Goal: Task Accomplishment & Management: Manage account settings

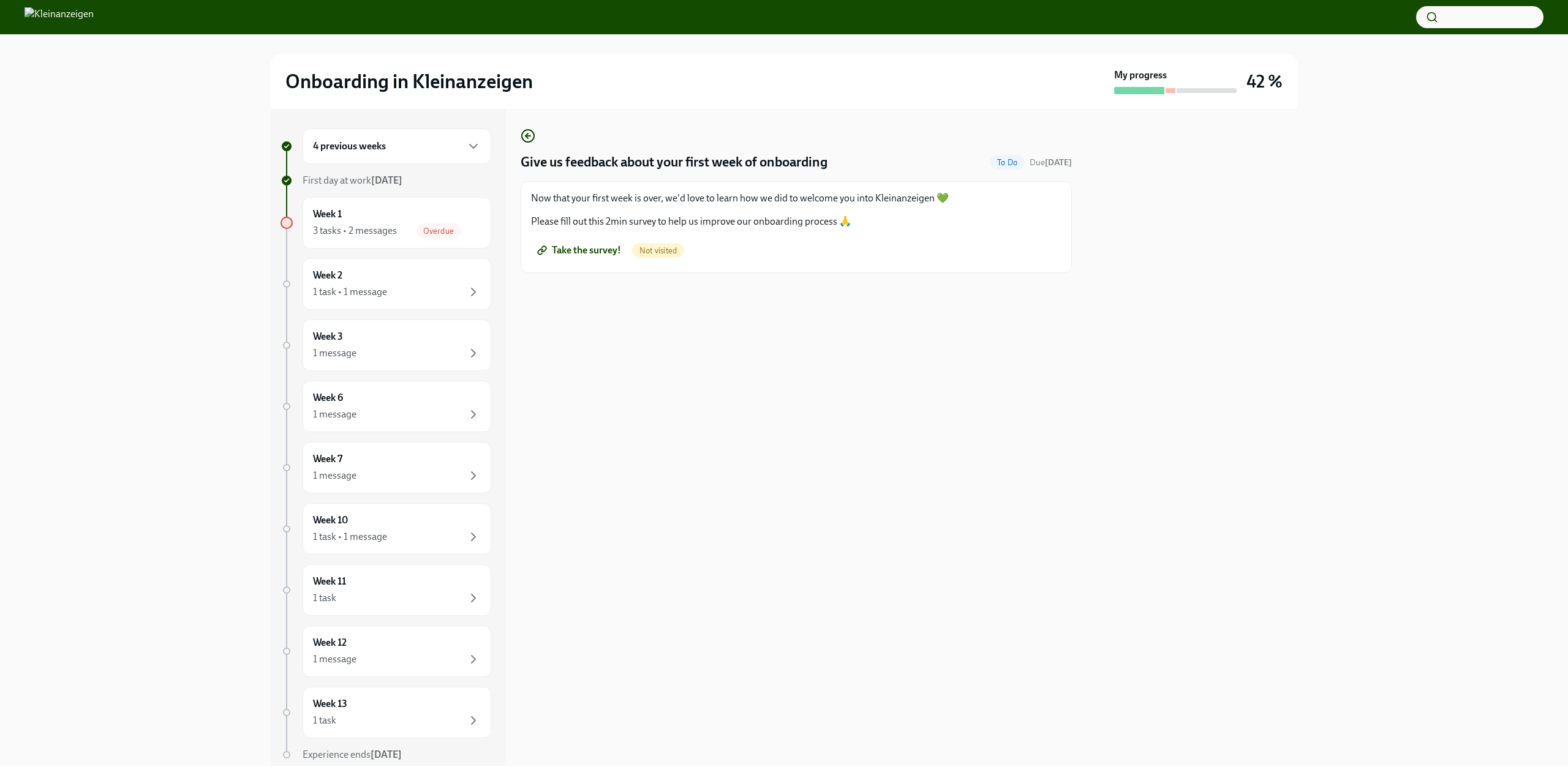
click at [576, 251] on span "Take the survey!" at bounding box center [580, 250] width 81 height 12
click at [396, 229] on div "3 tasks • 2 messages" at bounding box center [354, 231] width 84 height 14
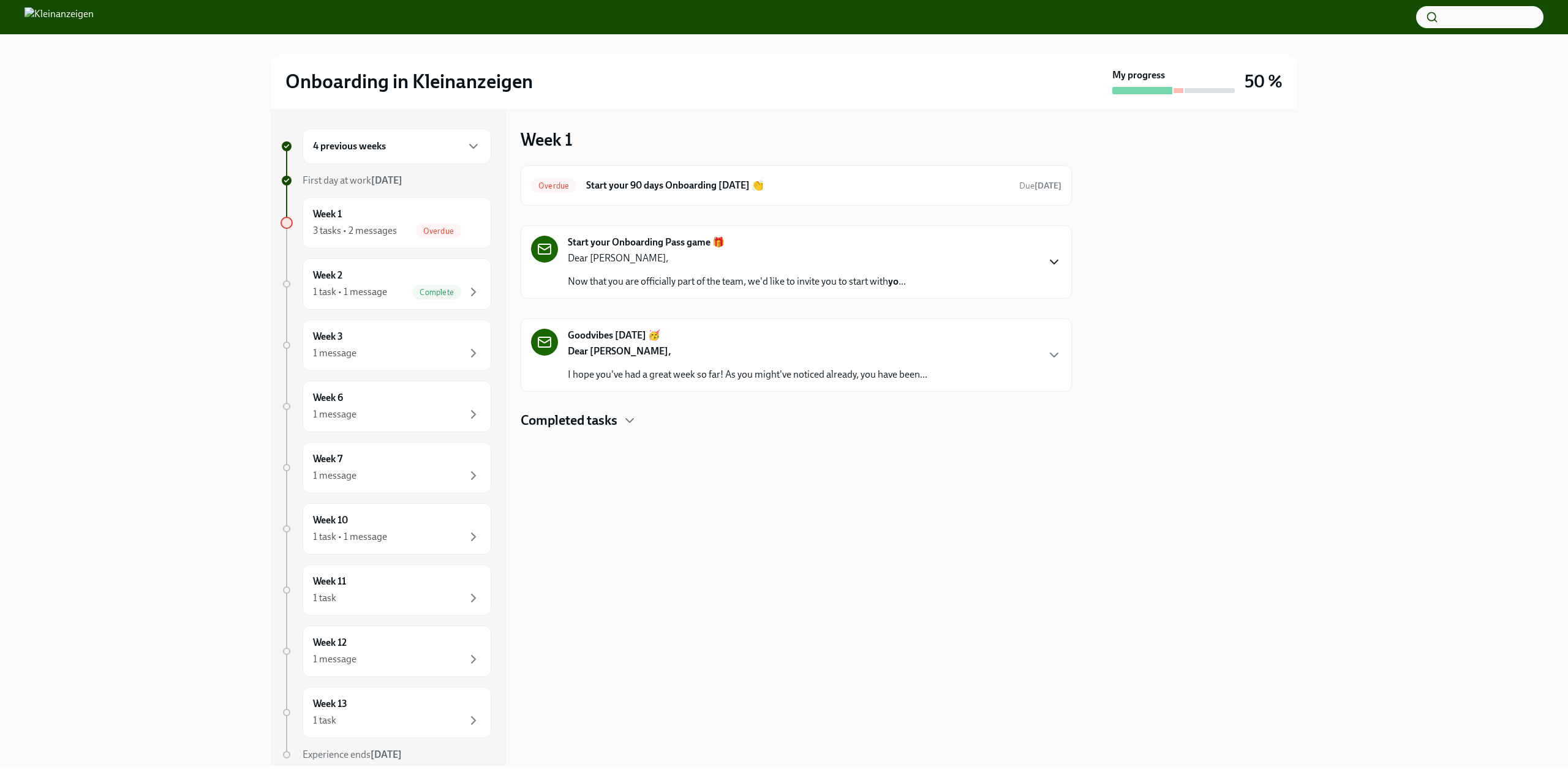
click at [1051, 258] on icon "button" at bounding box center [1054, 262] width 14 height 14
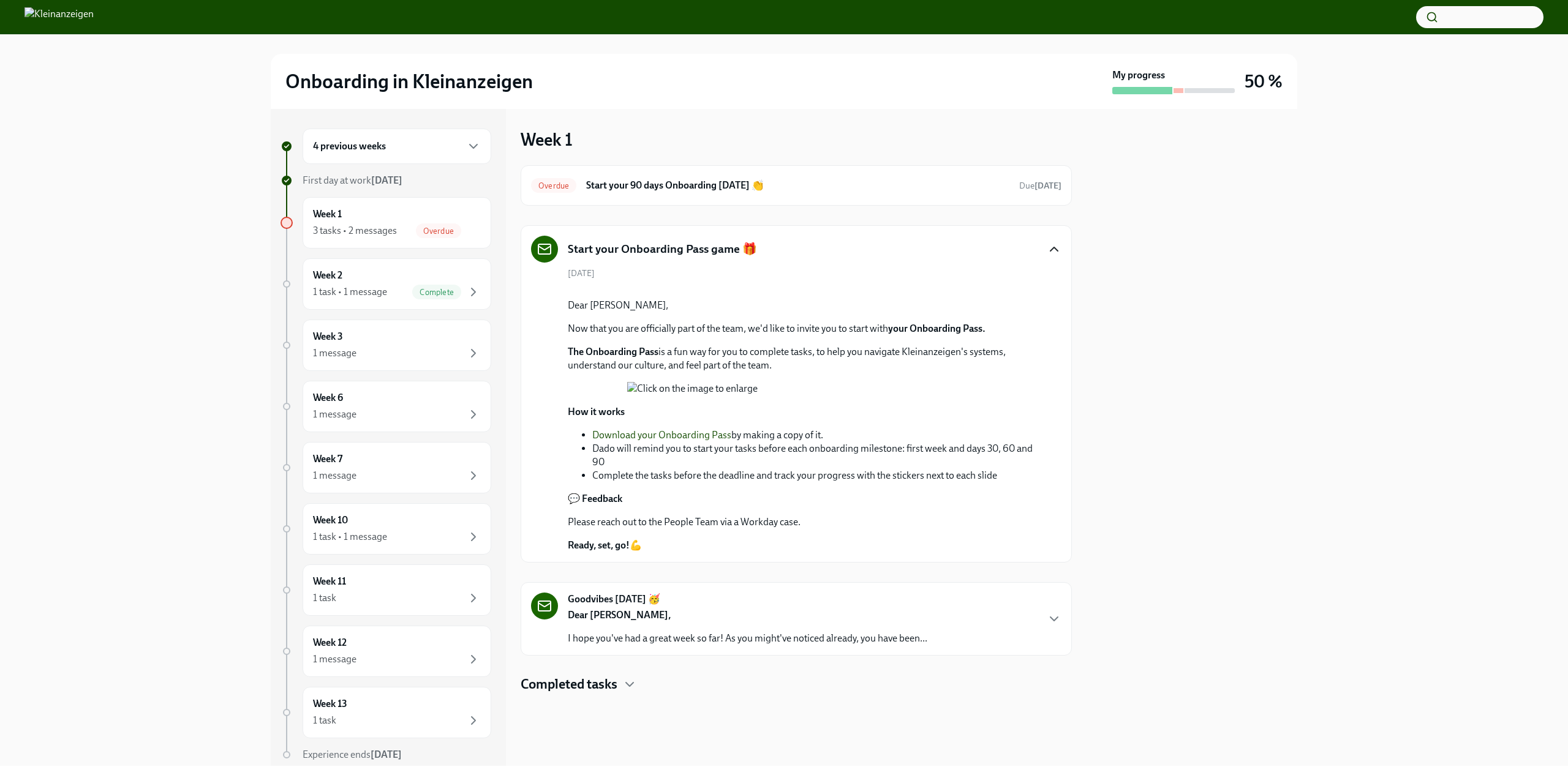
scroll to position [281, 0]
click at [780, 622] on p "Dear [PERSON_NAME]," at bounding box center [747, 615] width 359 height 14
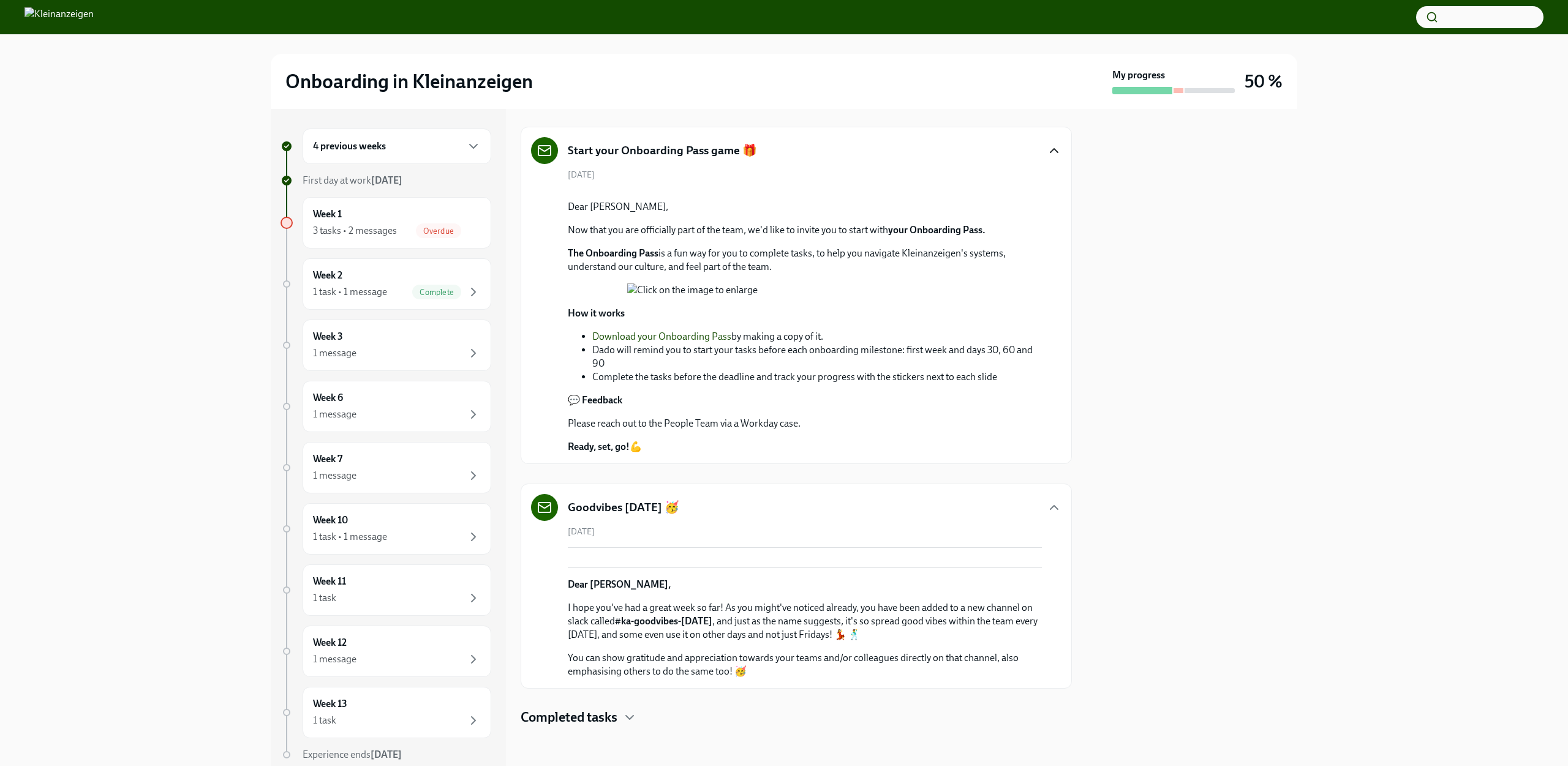
scroll to position [591, 0]
click at [397, 213] on div "Week 1 3 tasks • 2 messages Overdue" at bounding box center [397, 223] width 168 height 30
click at [442, 227] on span "Overdue" at bounding box center [438, 231] width 46 height 10
click at [621, 709] on div "Completed tasks" at bounding box center [796, 717] width 552 height 18
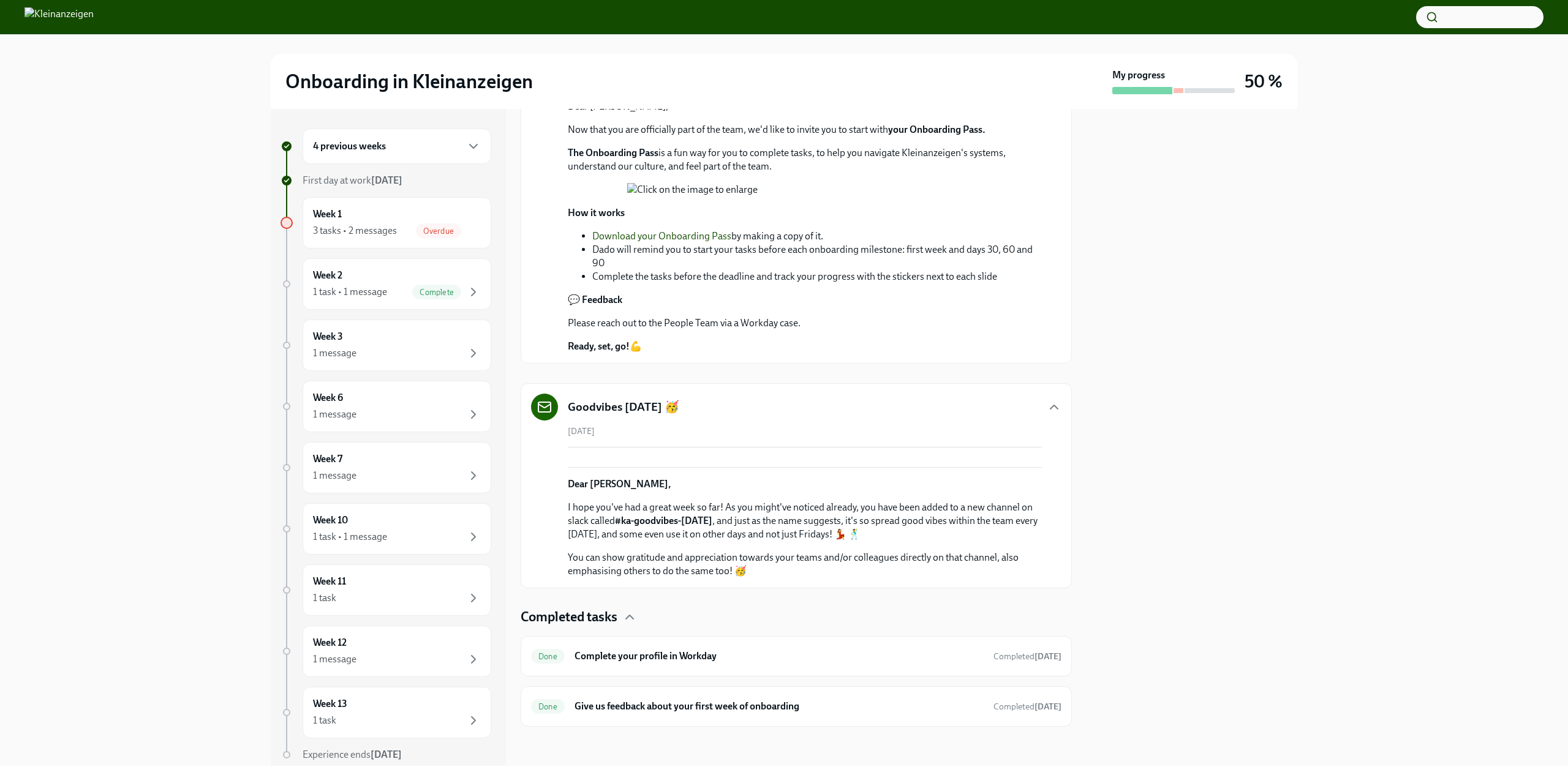
scroll to position [692, 0]
click at [370, 225] on div "3 tasks • 2 messages" at bounding box center [354, 231] width 84 height 14
click at [281, 223] on div at bounding box center [286, 223] width 12 height 12
click at [447, 231] on span "Overdue" at bounding box center [438, 231] width 46 height 10
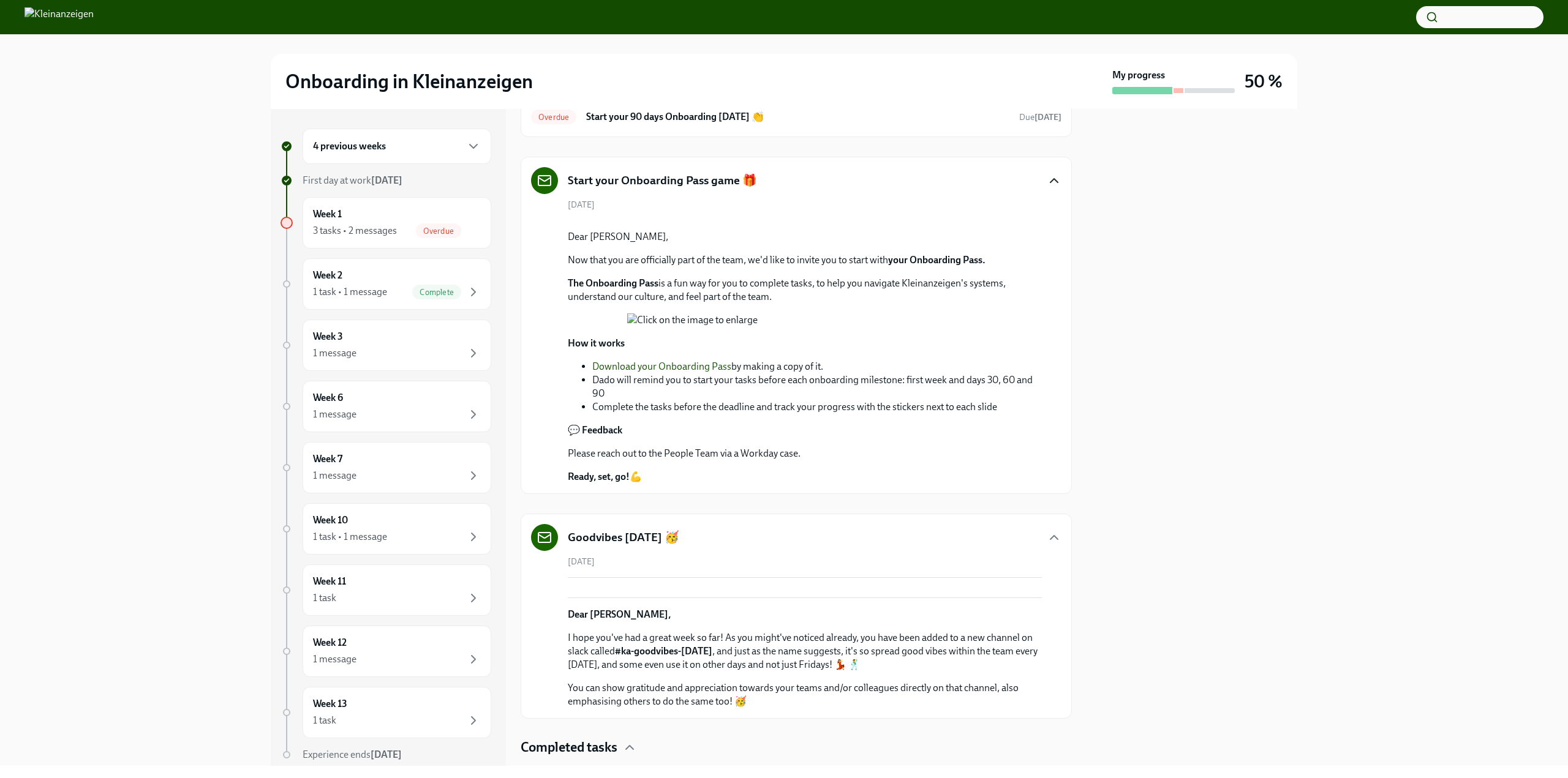
scroll to position [0, 0]
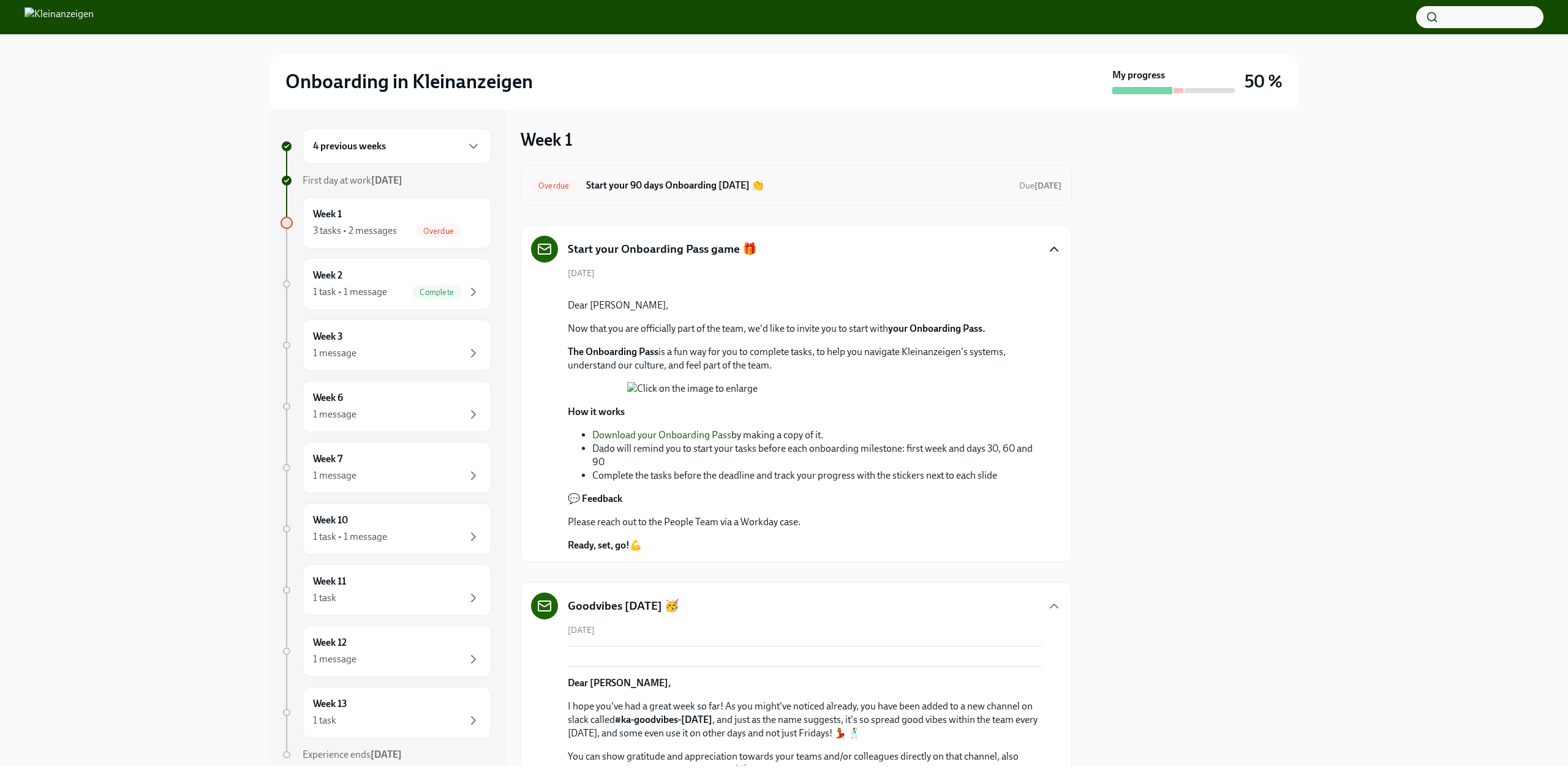
click at [554, 185] on span "Overdue" at bounding box center [553, 186] width 46 height 10
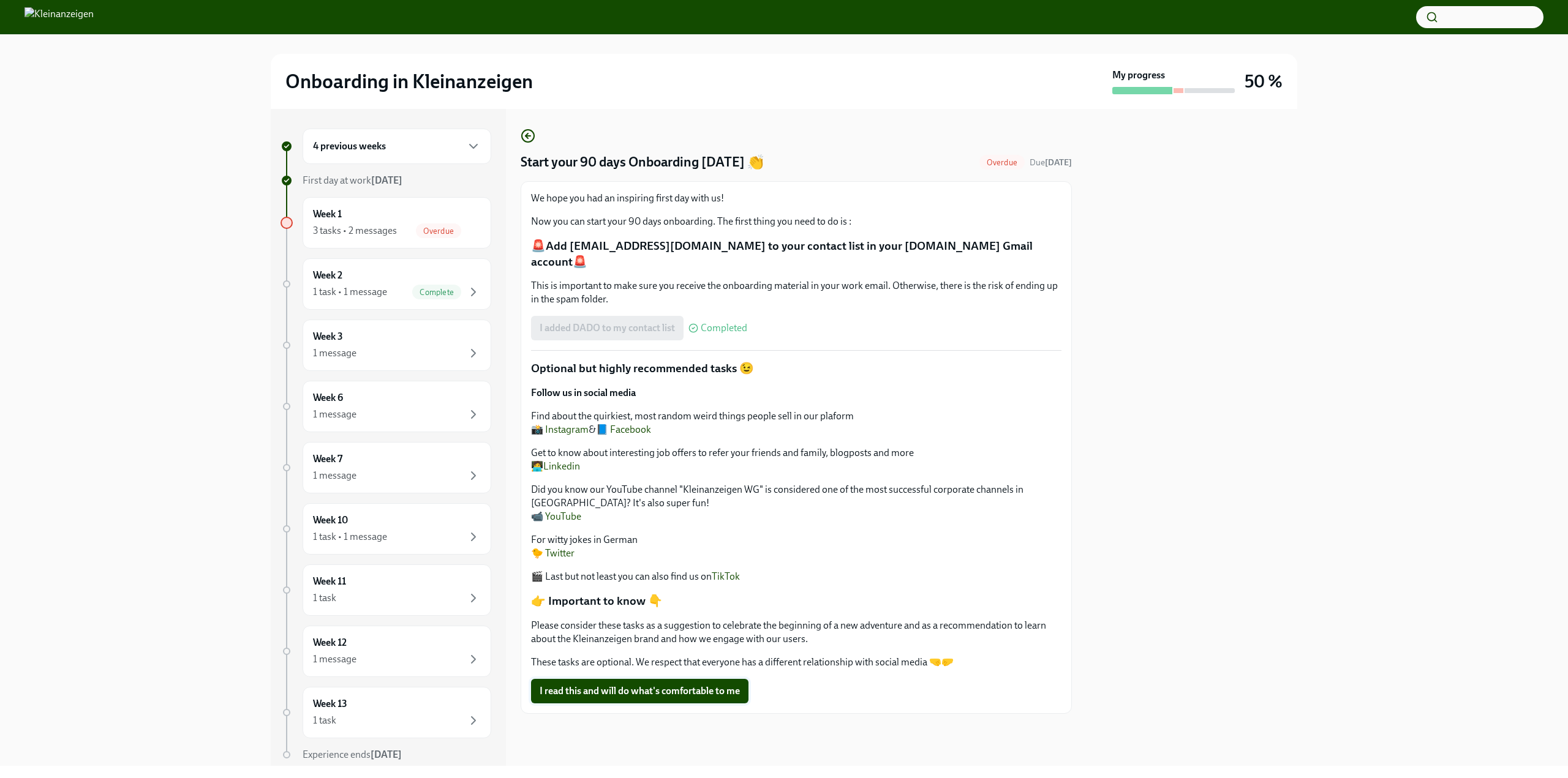
click at [650, 685] on span "I read this and will do what's comfortable to me" at bounding box center [639, 691] width 200 height 12
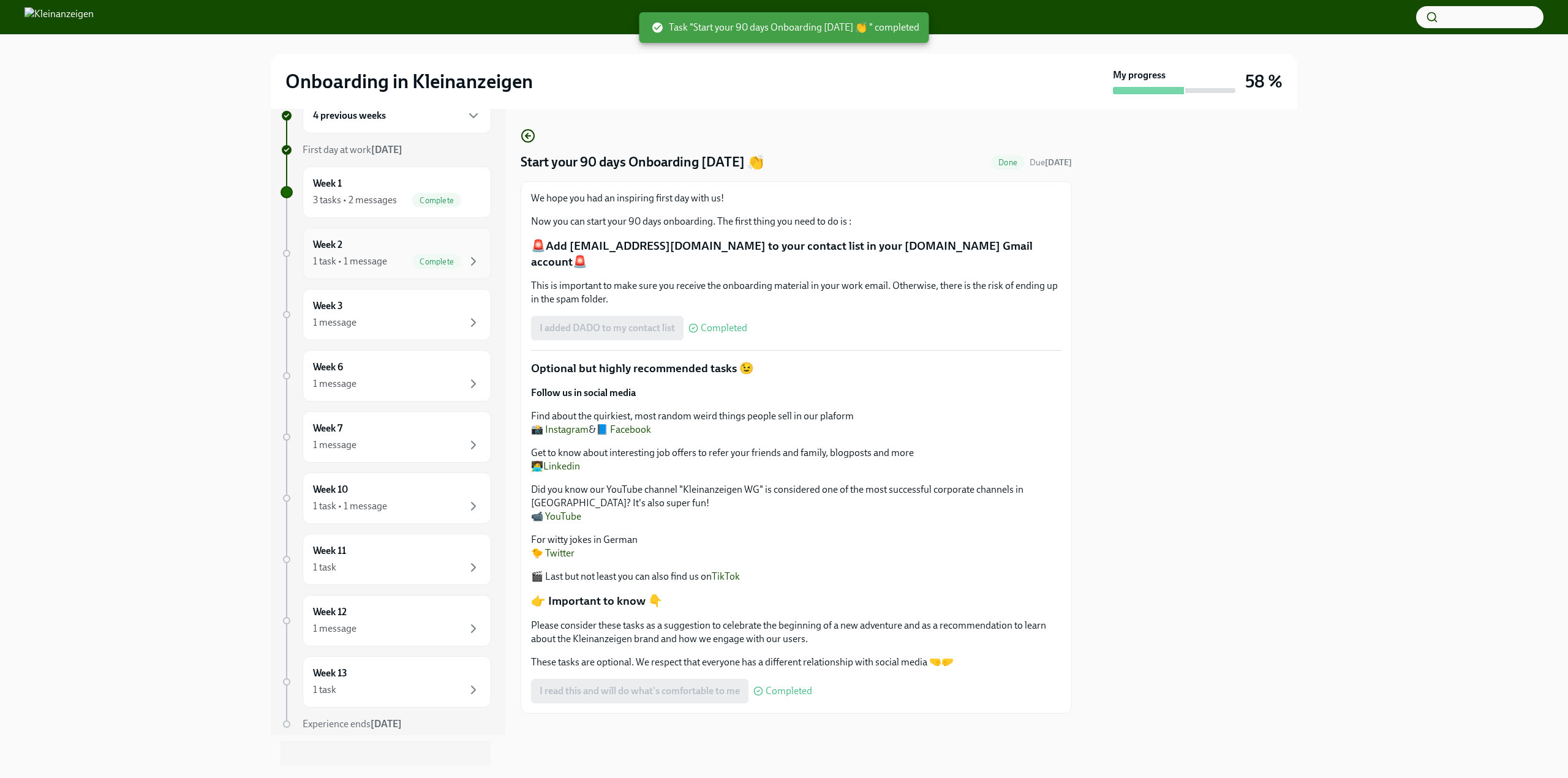
scroll to position [45, 0]
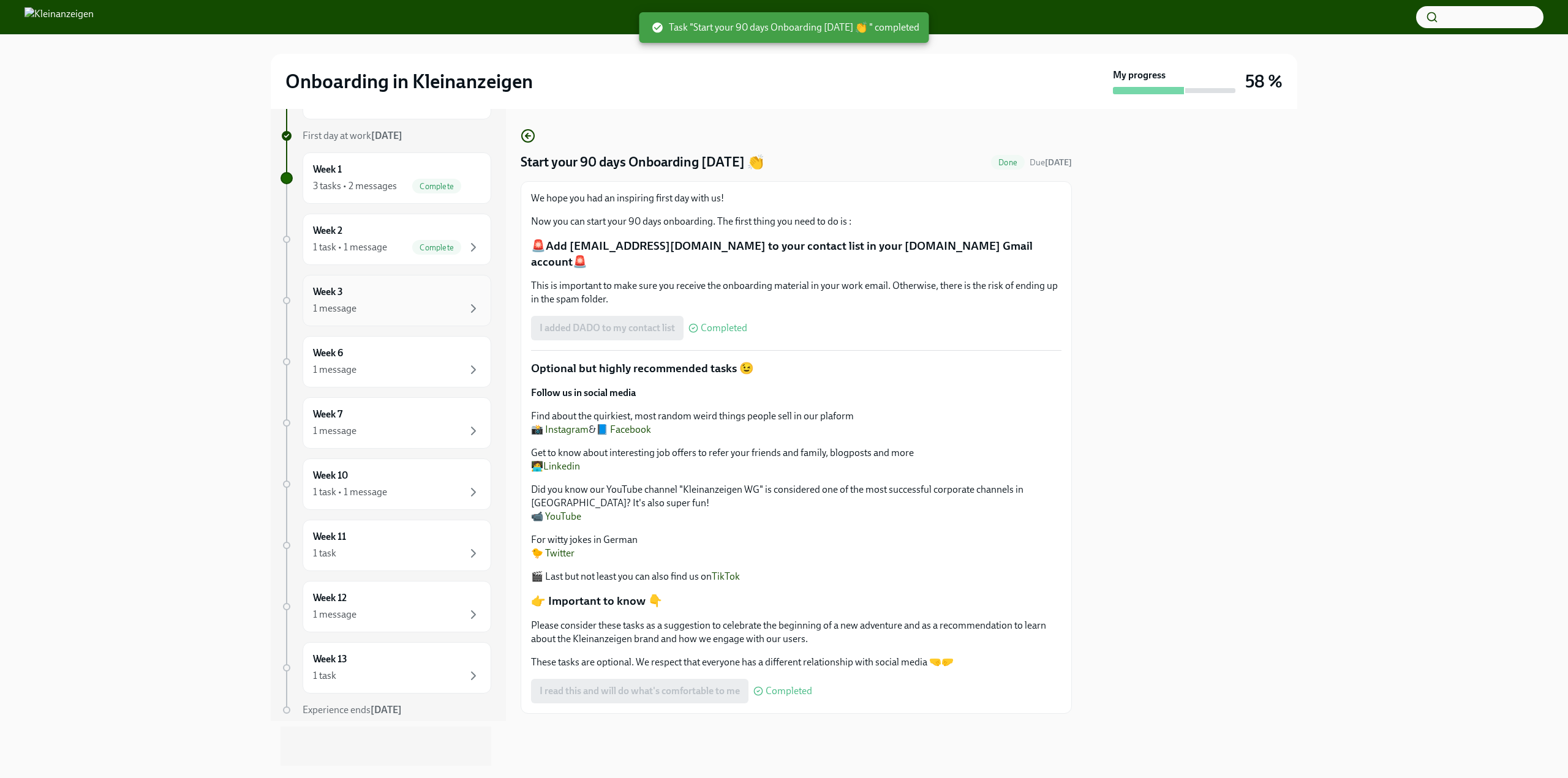
click at [404, 280] on div "Week 3 1 message" at bounding box center [397, 301] width 188 height 51
